Goal: Information Seeking & Learning: Learn about a topic

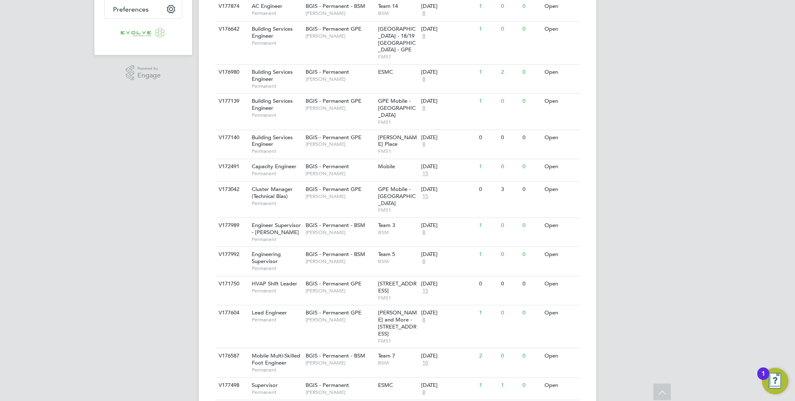
scroll to position [226, 0]
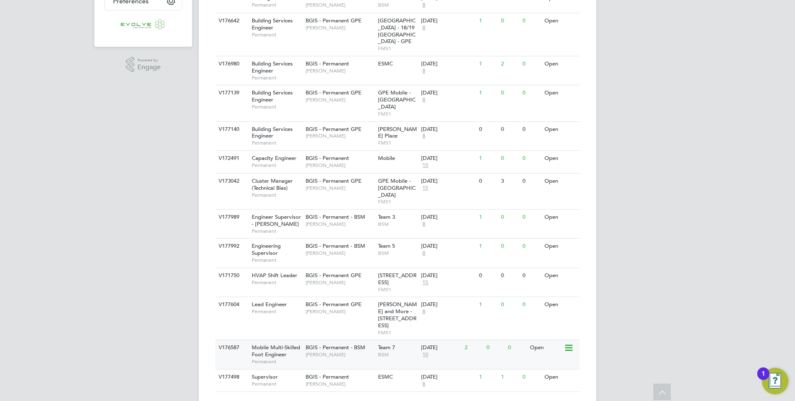
click at [344, 351] on span "[PERSON_NAME]" at bounding box center [340, 354] width 68 height 7
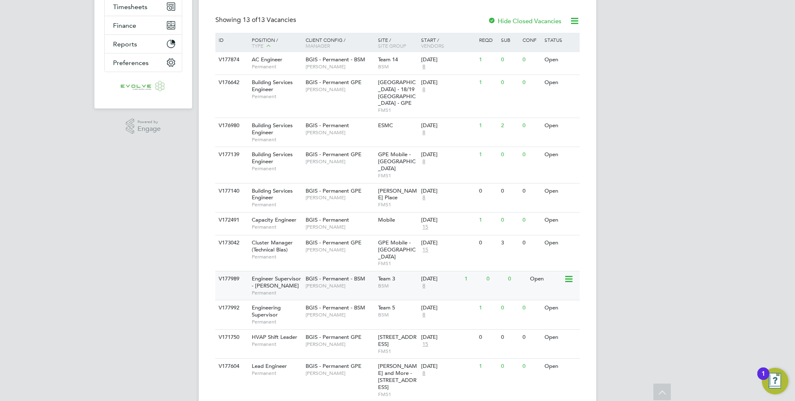
click at [360, 282] on span "[PERSON_NAME]" at bounding box center [340, 285] width 68 height 7
click at [331, 195] on div "BGIS - Permanent GPE [PERSON_NAME]" at bounding box center [339, 194] width 72 height 22
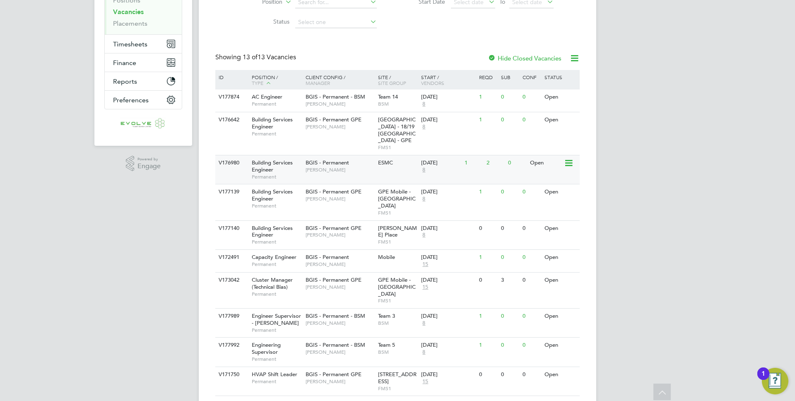
scroll to position [157, 0]
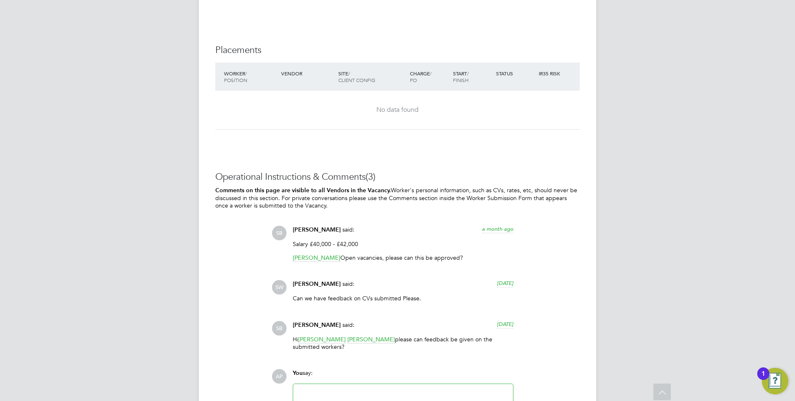
scroll to position [1189, 0]
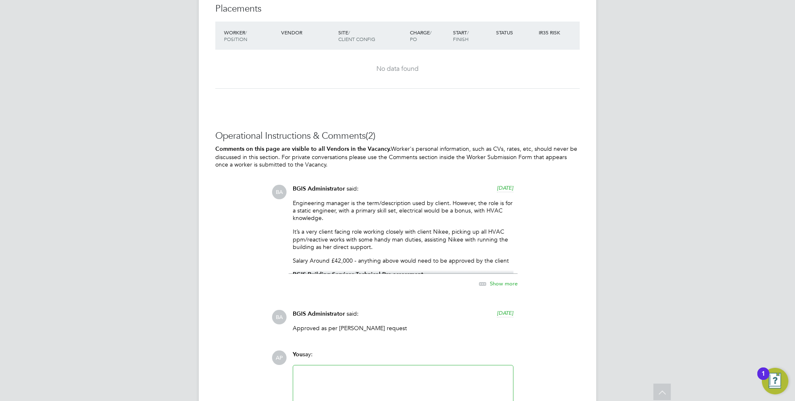
scroll to position [1127, 0]
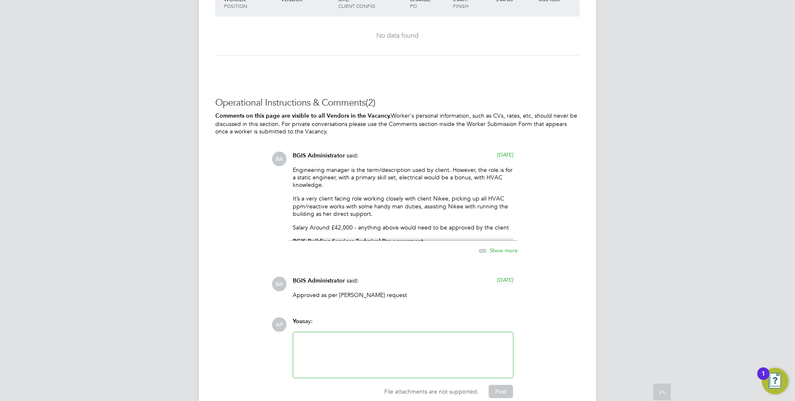
click at [500, 244] on div "Show more" at bounding box center [403, 246] width 229 height 19
click at [496, 251] on span "Show more" at bounding box center [504, 250] width 28 height 7
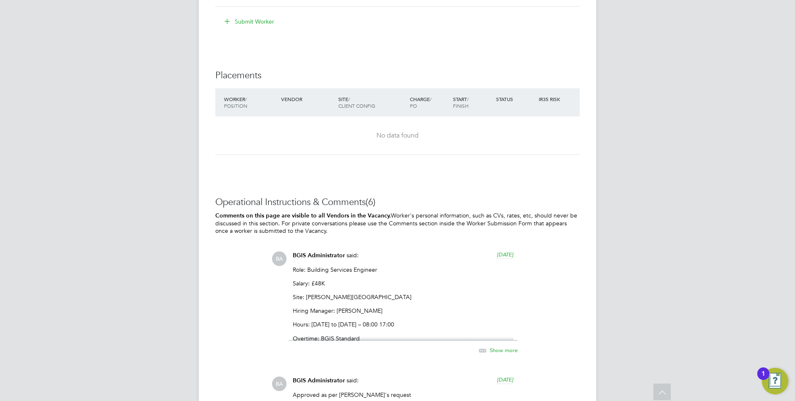
scroll to position [1175, 0]
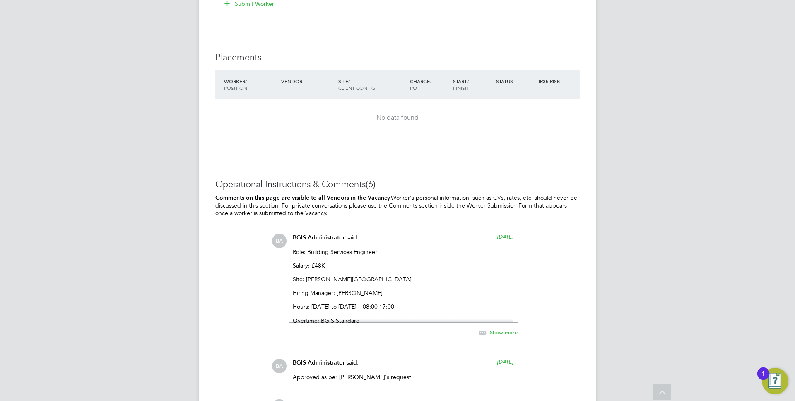
click at [499, 333] on span "Show more" at bounding box center [504, 331] width 28 height 7
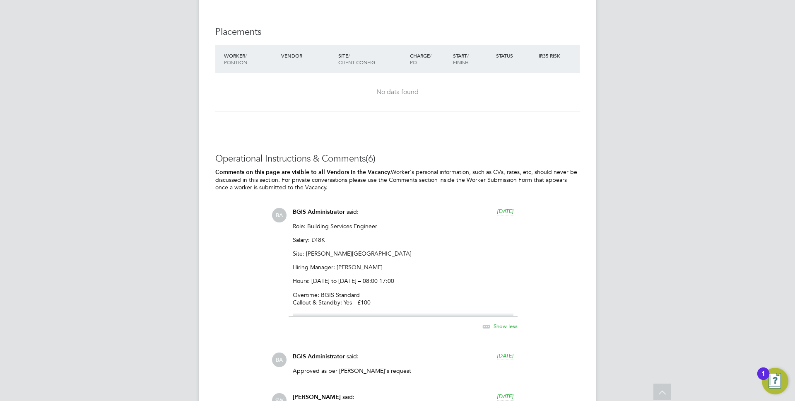
scroll to position [1126, 0]
